Goal: Complete application form

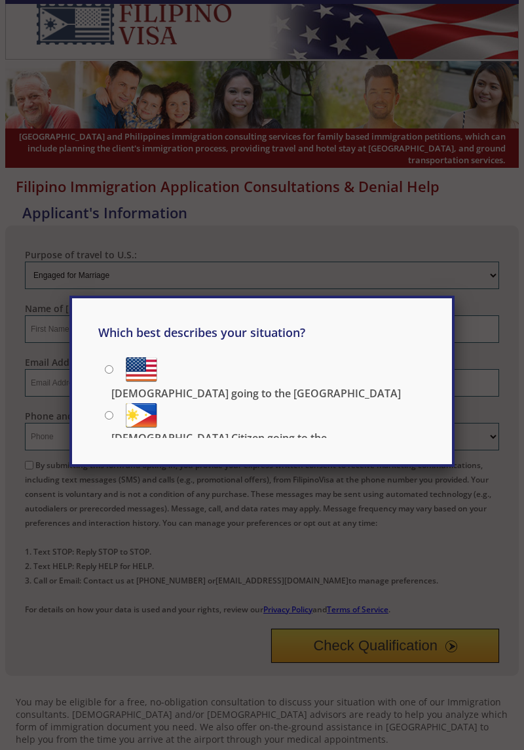
click at [286, 379] on label "[DEMOGRAPHIC_DATA] going to the [GEOGRAPHIC_DATA]" at bounding box center [265, 367] width 321 height 29
click at [113, 374] on input "[DEMOGRAPHIC_DATA] going to the [GEOGRAPHIC_DATA]" at bounding box center [109, 369] width 9 height 9
radio input "true"
click at [292, 498] on div "Which best describes your situation? Filipino going to the US US Citizen going …" at bounding box center [262, 375] width 524 height 750
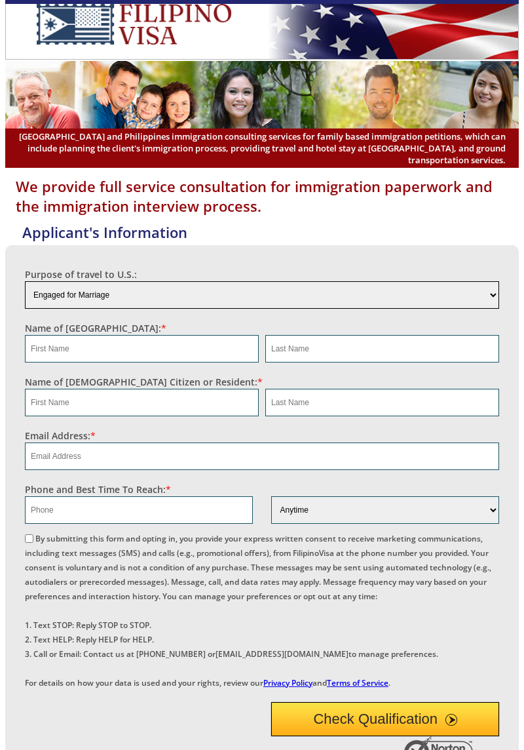
click at [486, 304] on select "Engaged for Marriage Already Married to [DEMOGRAPHIC_DATA] Citizen / Resident F…" at bounding box center [262, 295] width 475 height 28
select select "4"
click at [47, 356] on input "text" at bounding box center [142, 349] width 234 height 28
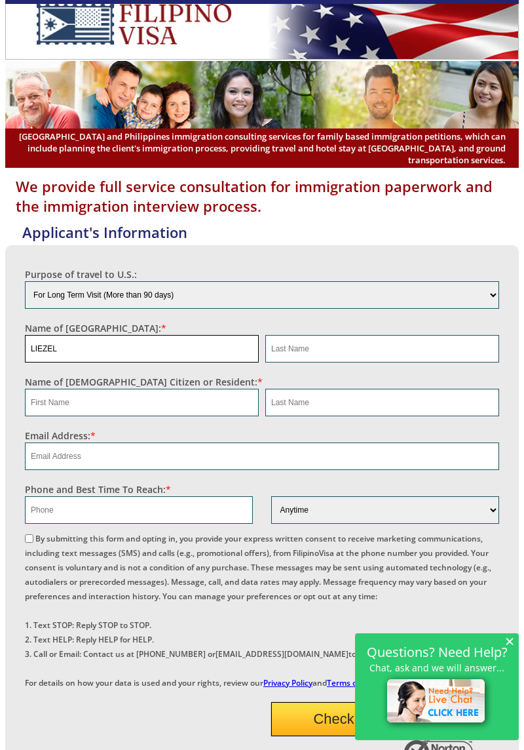
type input "LIEZEL"
click at [303, 353] on input "text" at bounding box center [382, 349] width 234 height 28
click at [318, 358] on input "Su" at bounding box center [382, 349] width 234 height 28
type input "S"
type input "SUMUGAT"
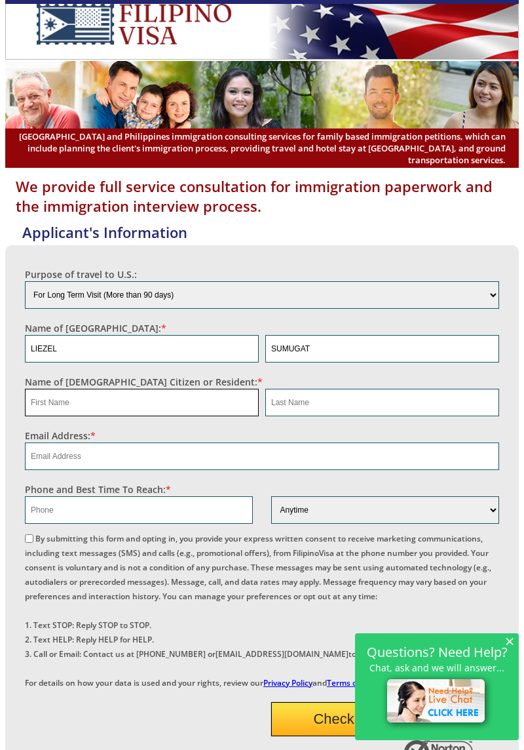
click at [214, 413] on input "text" at bounding box center [142, 403] width 234 height 28
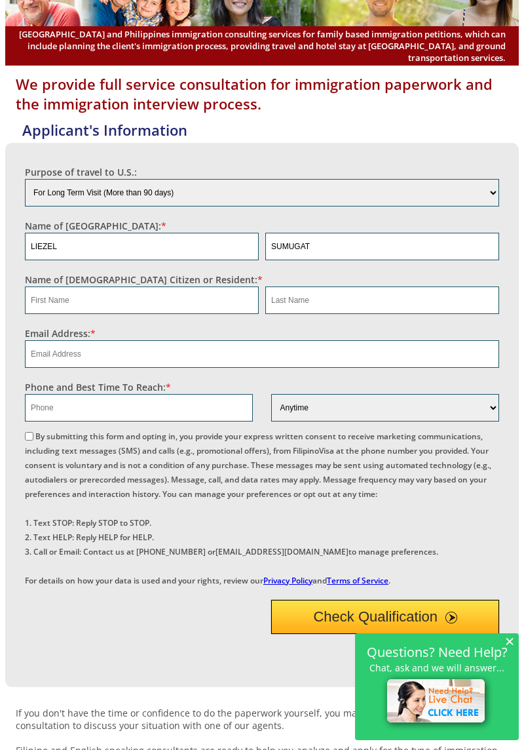
scroll to position [102, 0]
